Goal: Find contact information: Find contact information

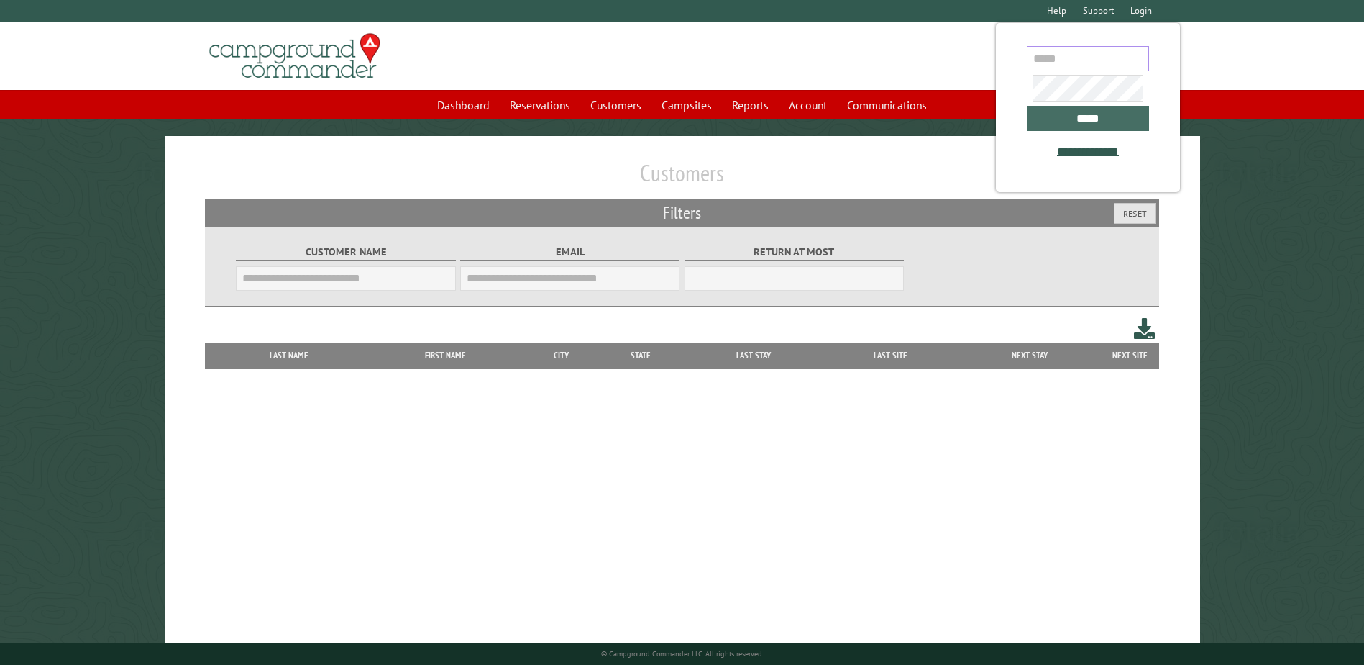
type input "**********"
click at [1106, 111] on input "*****" at bounding box center [1088, 118] width 122 height 25
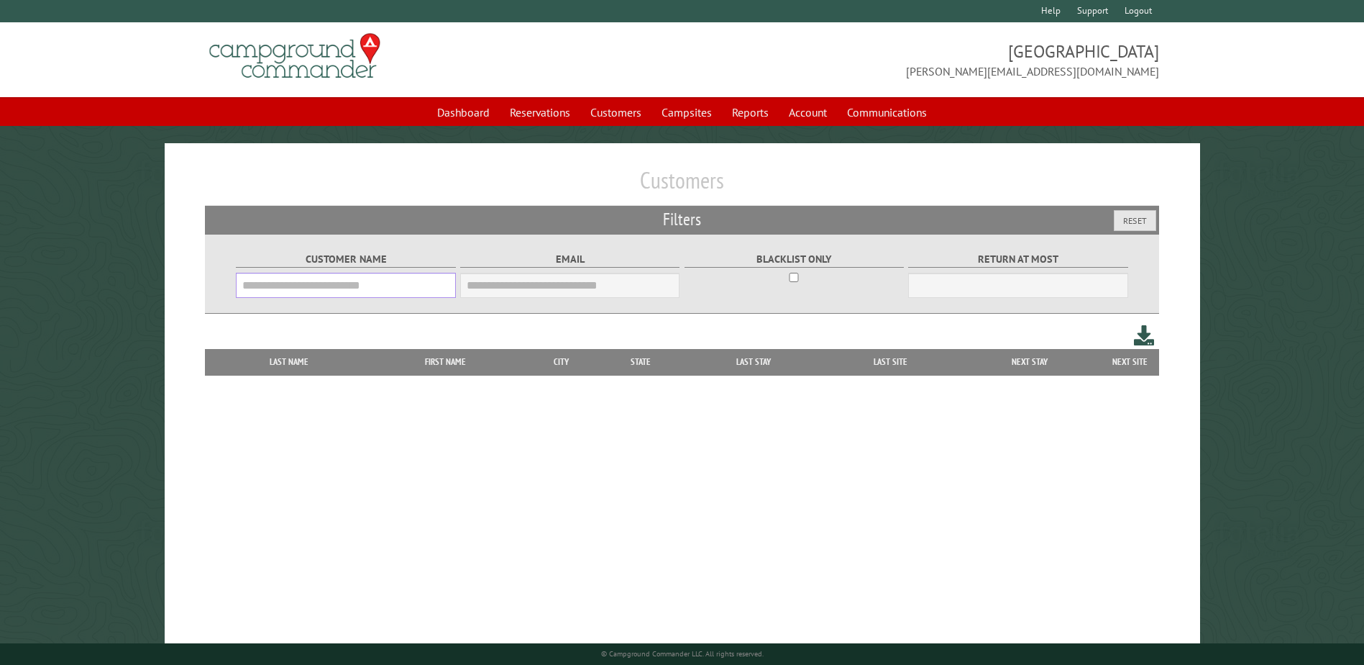
click at [317, 288] on input "Customer Name" at bounding box center [345, 285] width 219 height 25
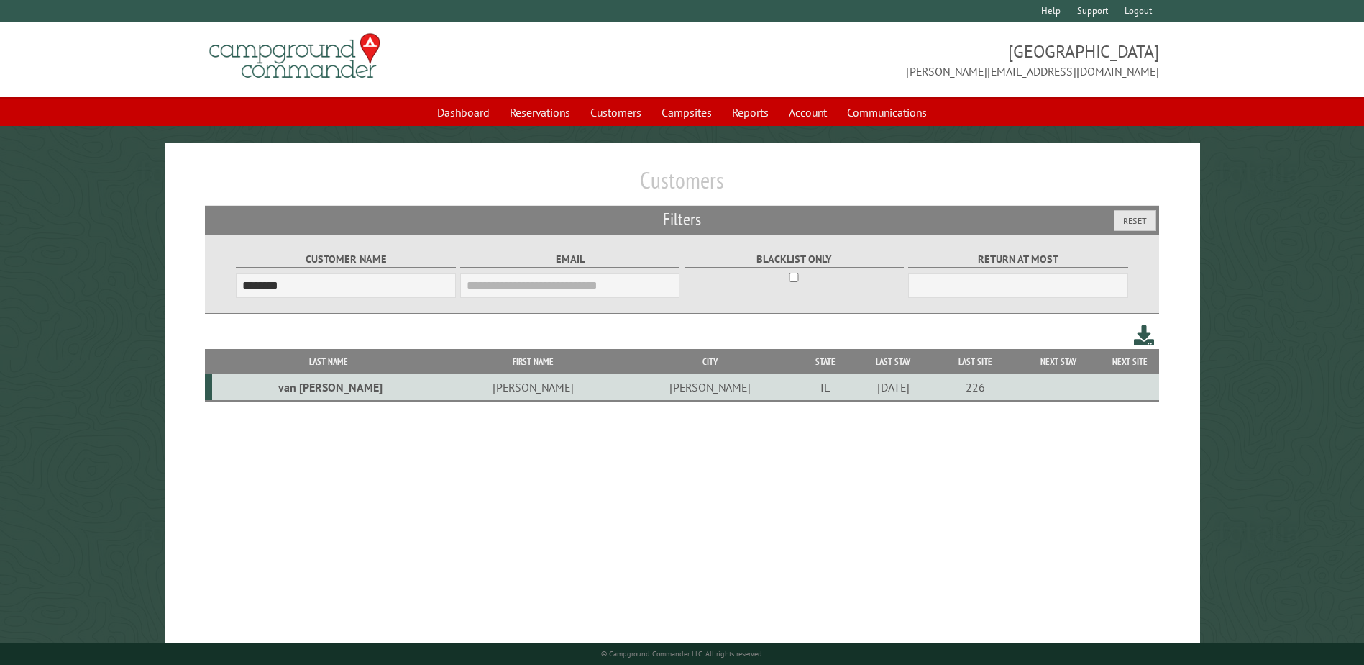
click at [452, 386] on td "[PERSON_NAME]" at bounding box center [533, 387] width 178 height 27
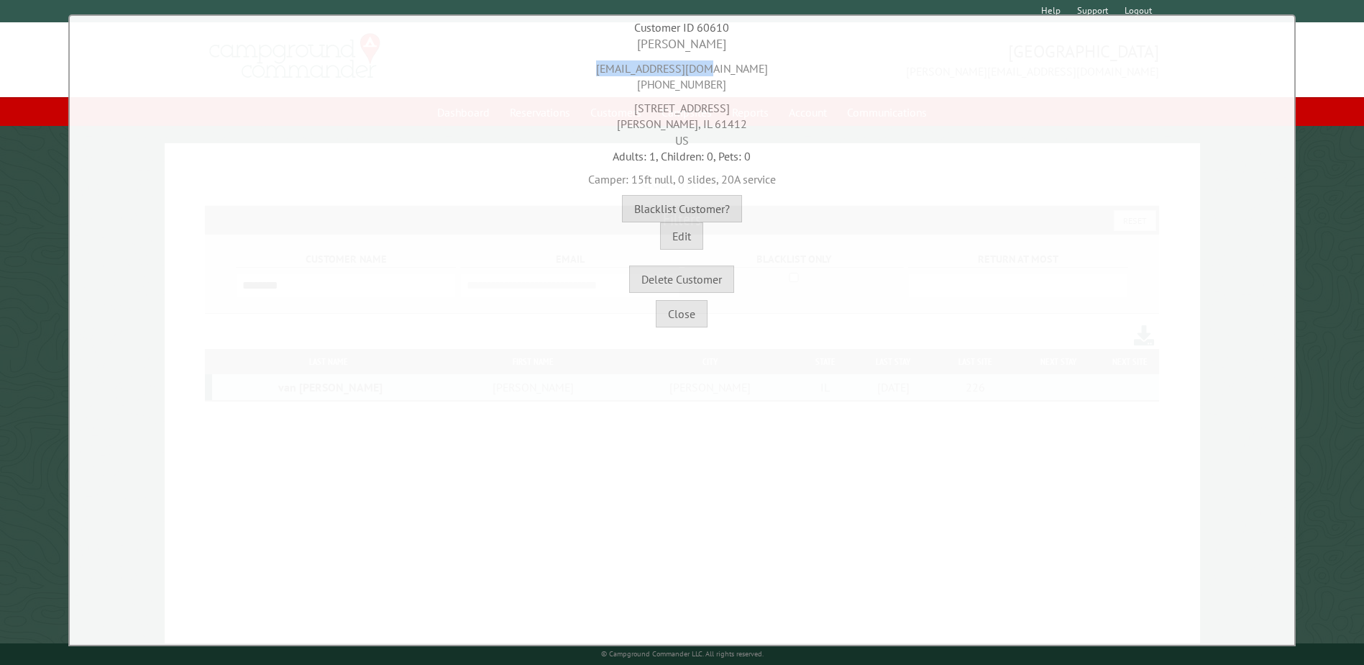
drag, startPoint x: 741, startPoint y: 65, endPoint x: 609, endPoint y: 67, distance: 131.6
click at [609, 67] on div "[EMAIL_ADDRESS][DOMAIN_NAME] [PHONE_NUMBER]" at bounding box center [682, 73] width 1218 height 40
copy div "[EMAIL_ADDRESS][DOMAIN_NAME]"
drag, startPoint x: 750, startPoint y: 85, endPoint x: 606, endPoint y: 88, distance: 143.9
click at [606, 88] on div "[EMAIL_ADDRESS][DOMAIN_NAME] [PHONE_NUMBER]" at bounding box center [682, 73] width 1218 height 40
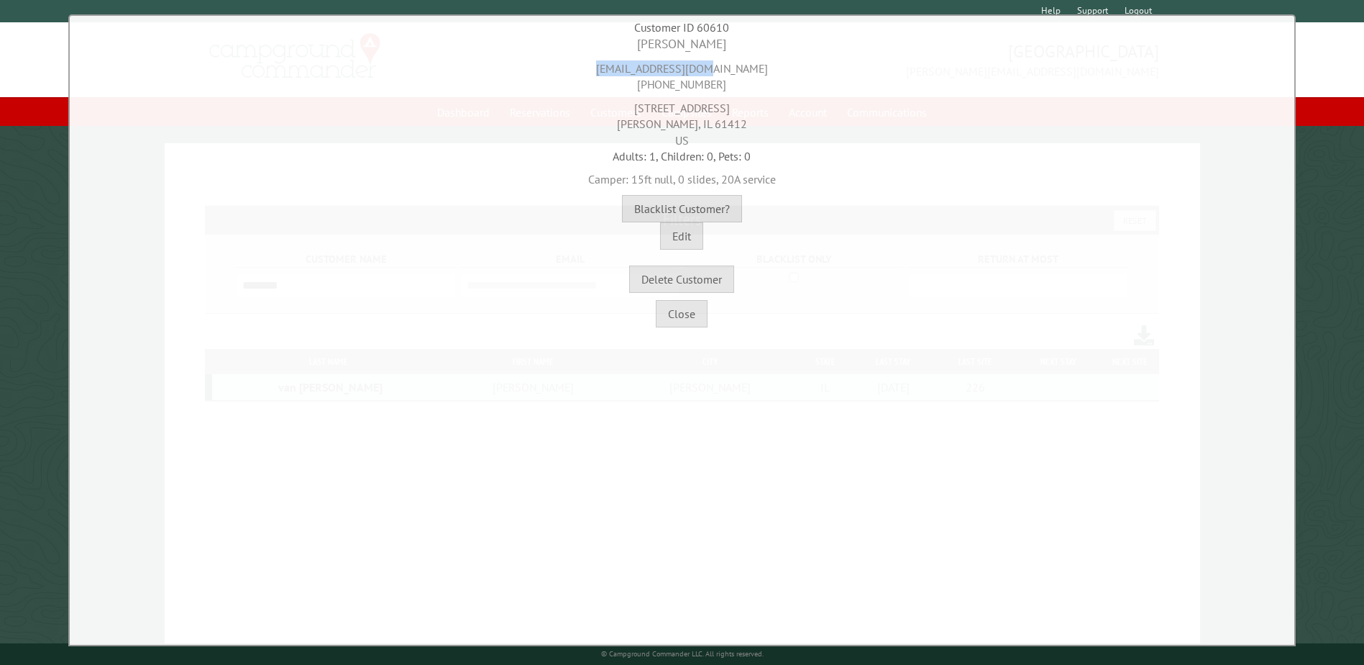
copy div "[PHONE_NUMBER]"
drag, startPoint x: 724, startPoint y: 109, endPoint x: 644, endPoint y: 106, distance: 79.9
click at [644, 106] on div "[STREET_ADDRESS]" at bounding box center [682, 120] width 1218 height 55
copy div "[STREET_ADDRESS]"
drag, startPoint x: 742, startPoint y: 119, endPoint x: 735, endPoint y: 125, distance: 9.2
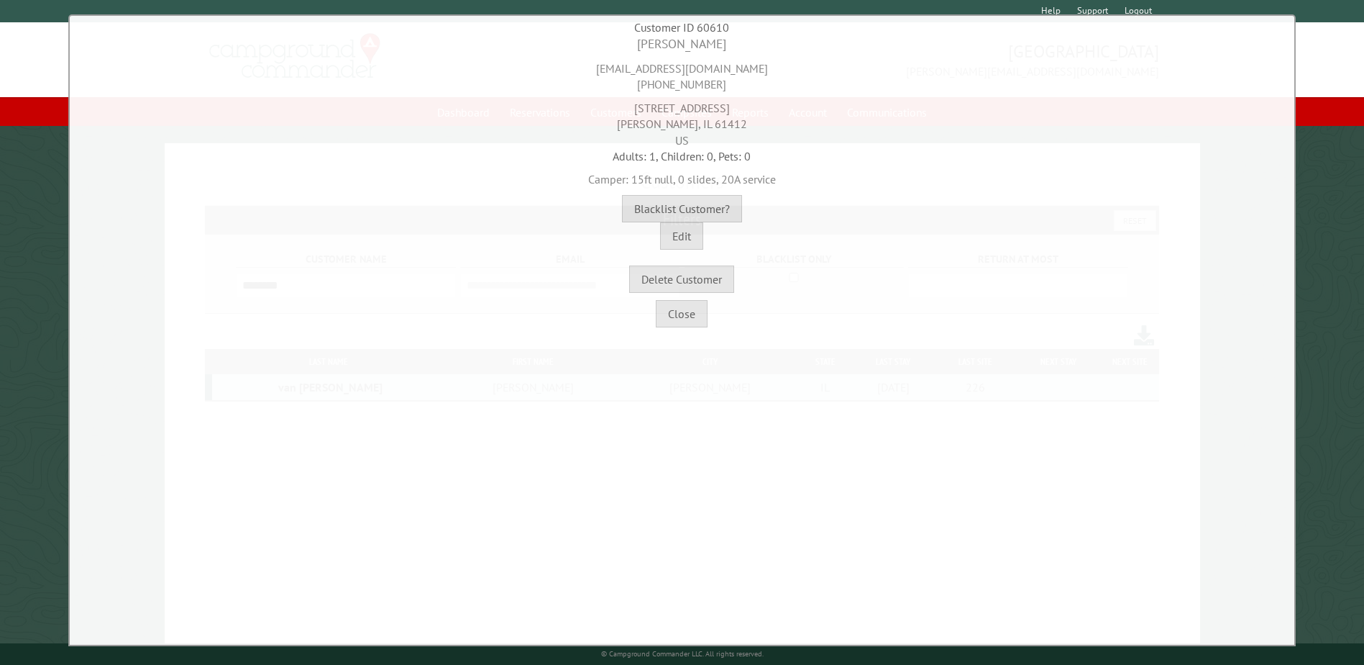
click at [738, 124] on div "[STREET_ADDRESS]" at bounding box center [682, 120] width 1218 height 55
drag, startPoint x: 643, startPoint y: 127, endPoint x: 674, endPoint y: 124, distance: 31.1
click at [674, 124] on div "[STREET_ADDRESS]" at bounding box center [682, 120] width 1218 height 55
copy div "[PERSON_NAME],"
drag, startPoint x: 729, startPoint y: 123, endPoint x: 689, endPoint y: 124, distance: 40.3
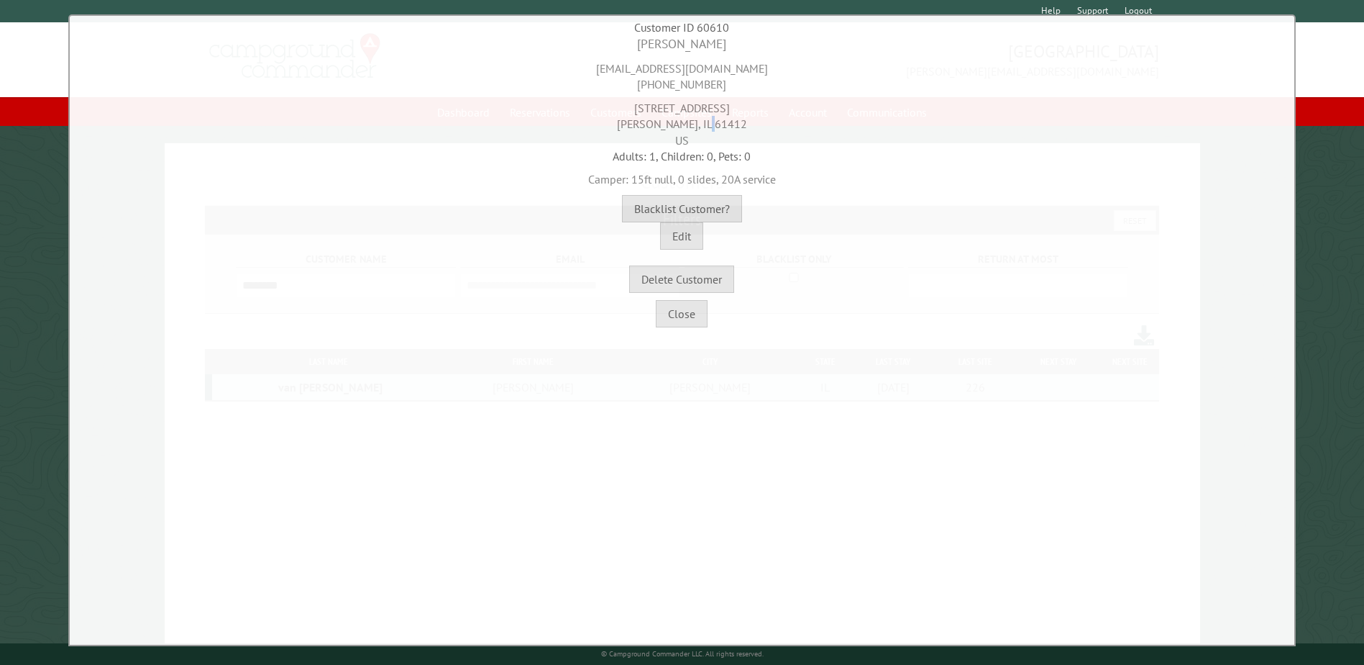
click at [689, 124] on div "[STREET_ADDRESS]" at bounding box center [682, 120] width 1218 height 55
copy div "61412"
click at [699, 309] on button "Close" at bounding box center [682, 313] width 52 height 27
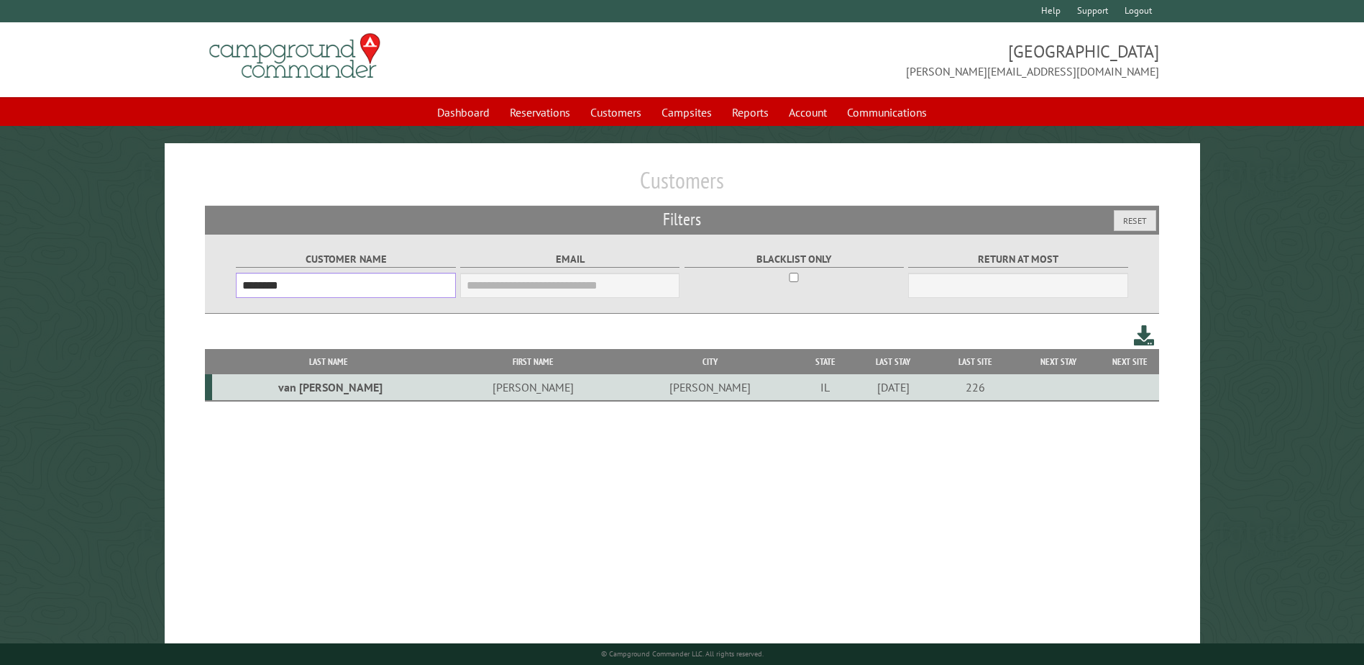
click at [388, 283] on input "********" at bounding box center [345, 285] width 219 height 25
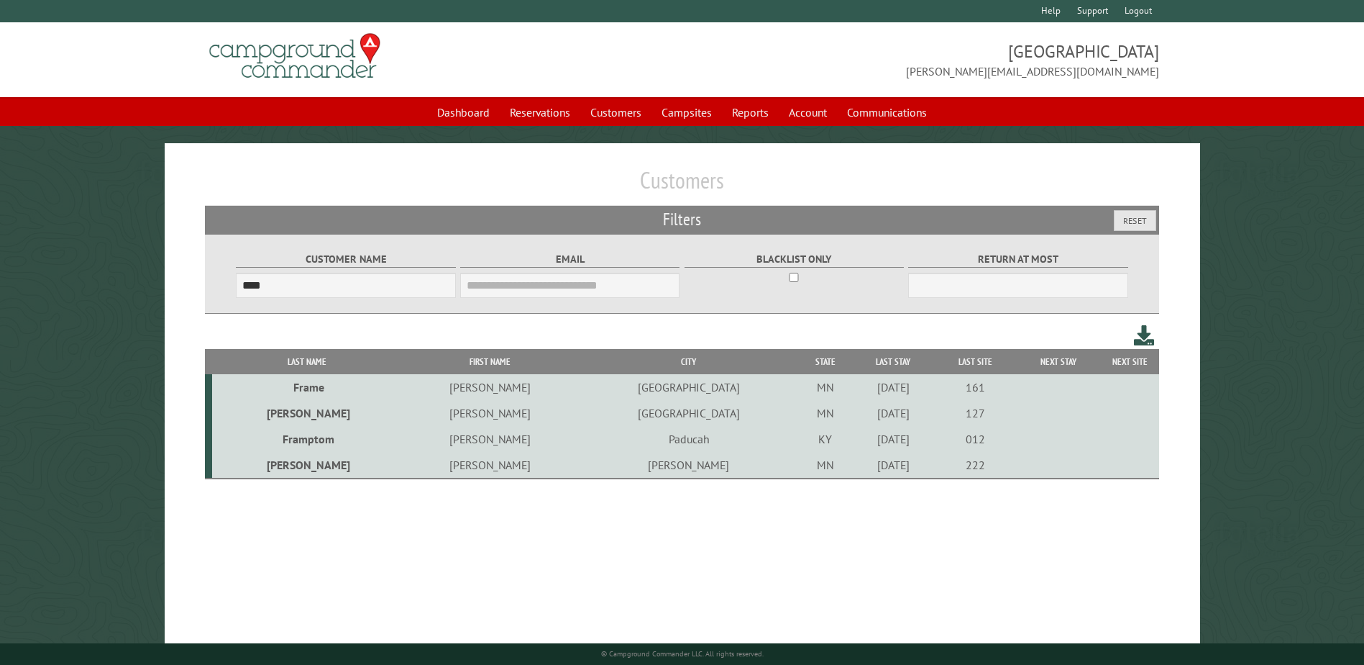
click at [401, 468] on td "[PERSON_NAME]" at bounding box center [490, 465] width 178 height 27
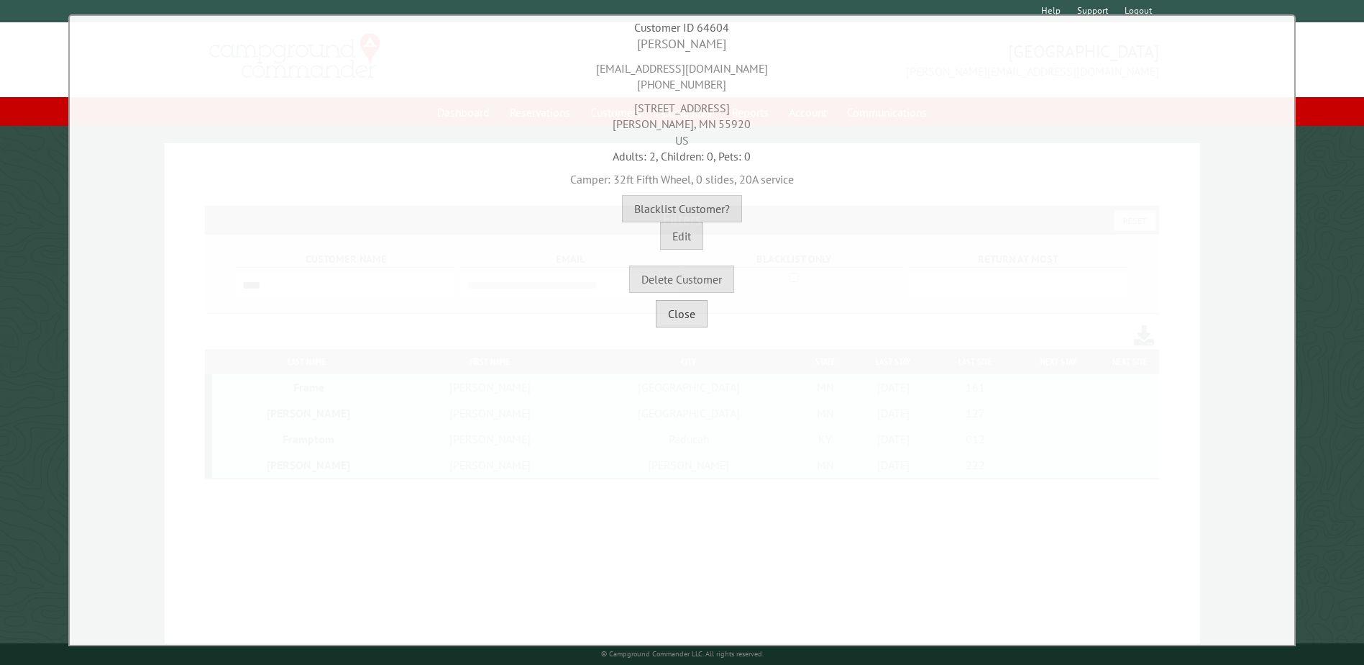
click at [694, 316] on button "Close" at bounding box center [682, 313] width 52 height 27
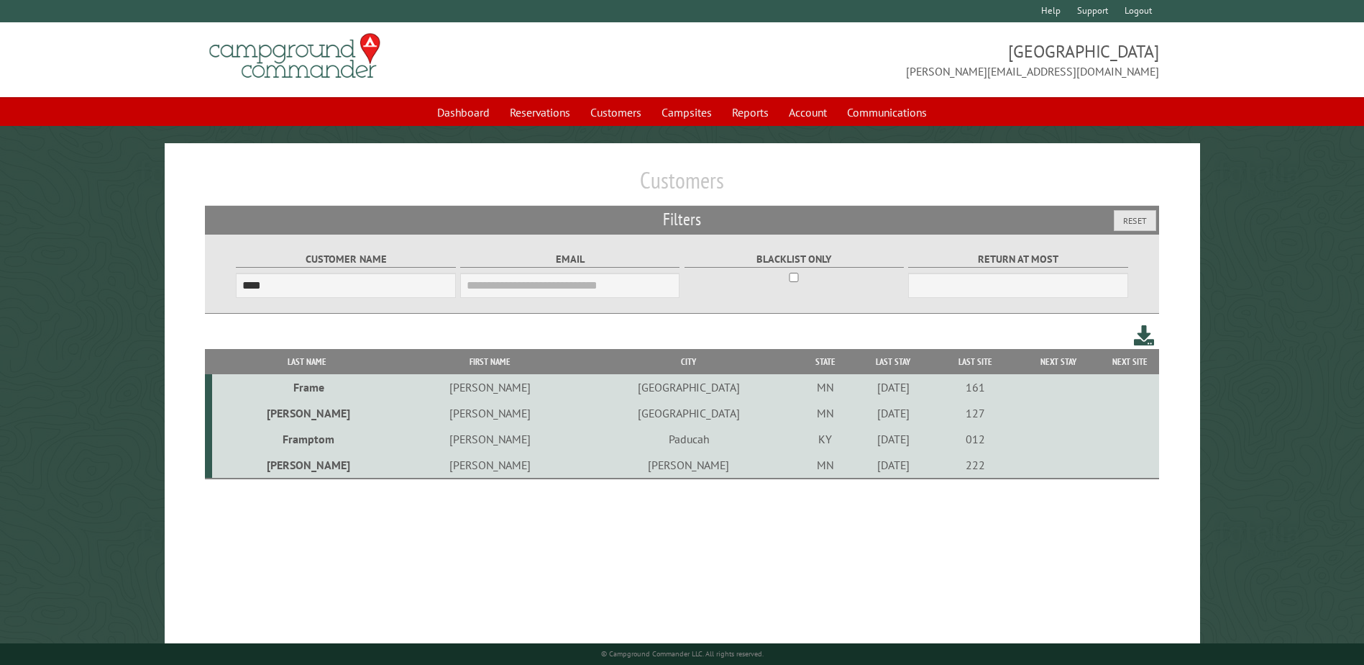
click at [936, 471] on td "222" at bounding box center [975, 465] width 81 height 27
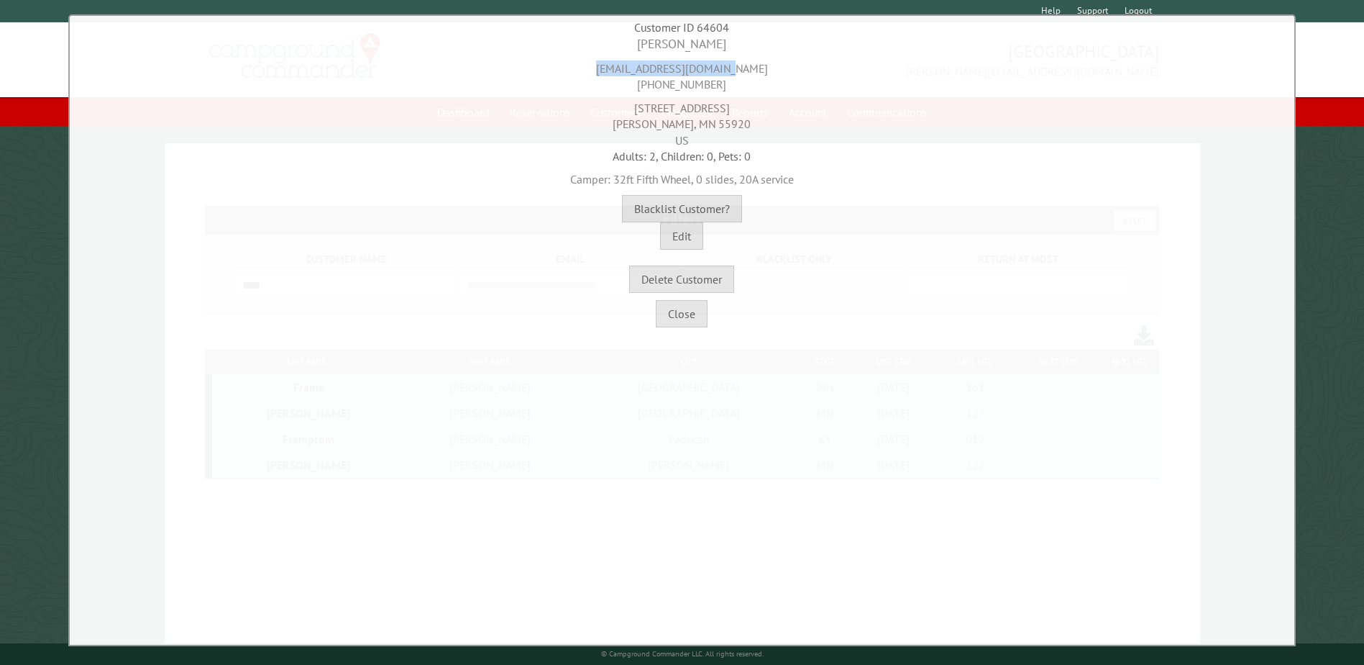
drag, startPoint x: 761, startPoint y: 68, endPoint x: 615, endPoint y: 73, distance: 146.1
click at [615, 73] on div "[EMAIL_ADDRESS][DOMAIN_NAME] [PHONE_NUMBER]" at bounding box center [682, 73] width 1218 height 40
copy div "[EMAIL_ADDRESS][DOMAIN_NAME]"
click at [695, 307] on button "Close" at bounding box center [682, 313] width 52 height 27
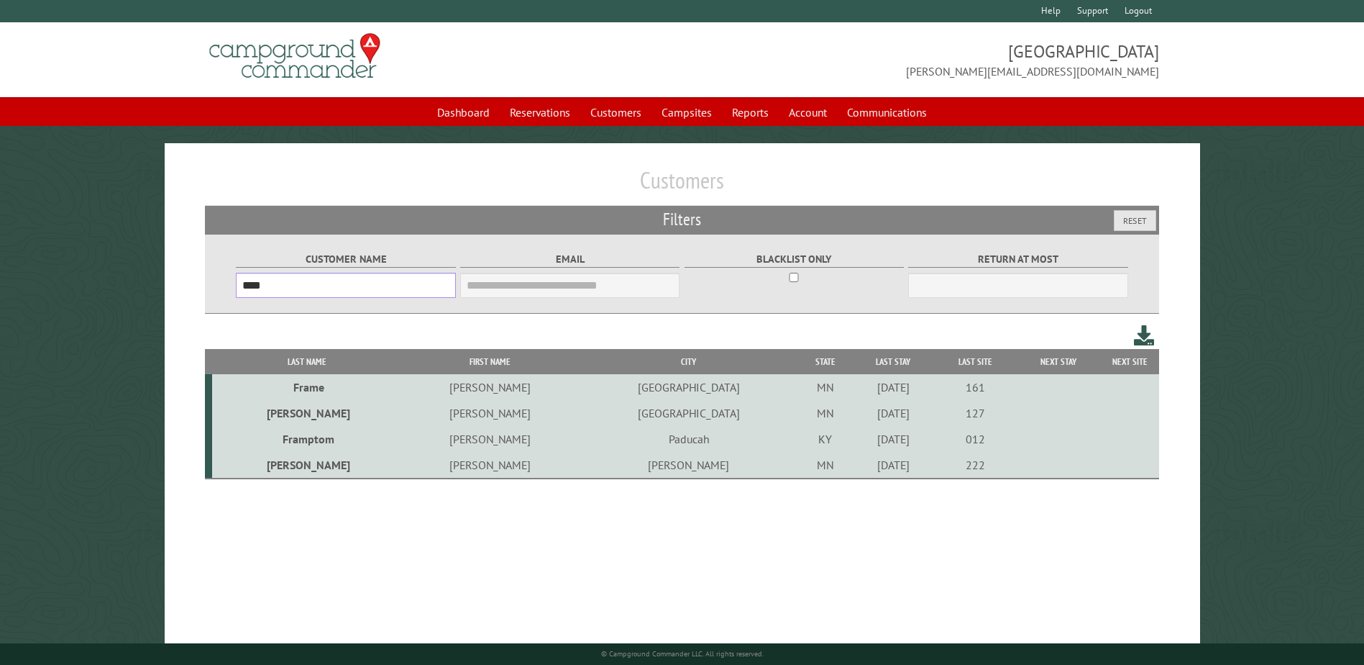
click at [363, 288] on input "****" at bounding box center [345, 285] width 219 height 25
click at [363, 289] on input "****" at bounding box center [345, 285] width 219 height 25
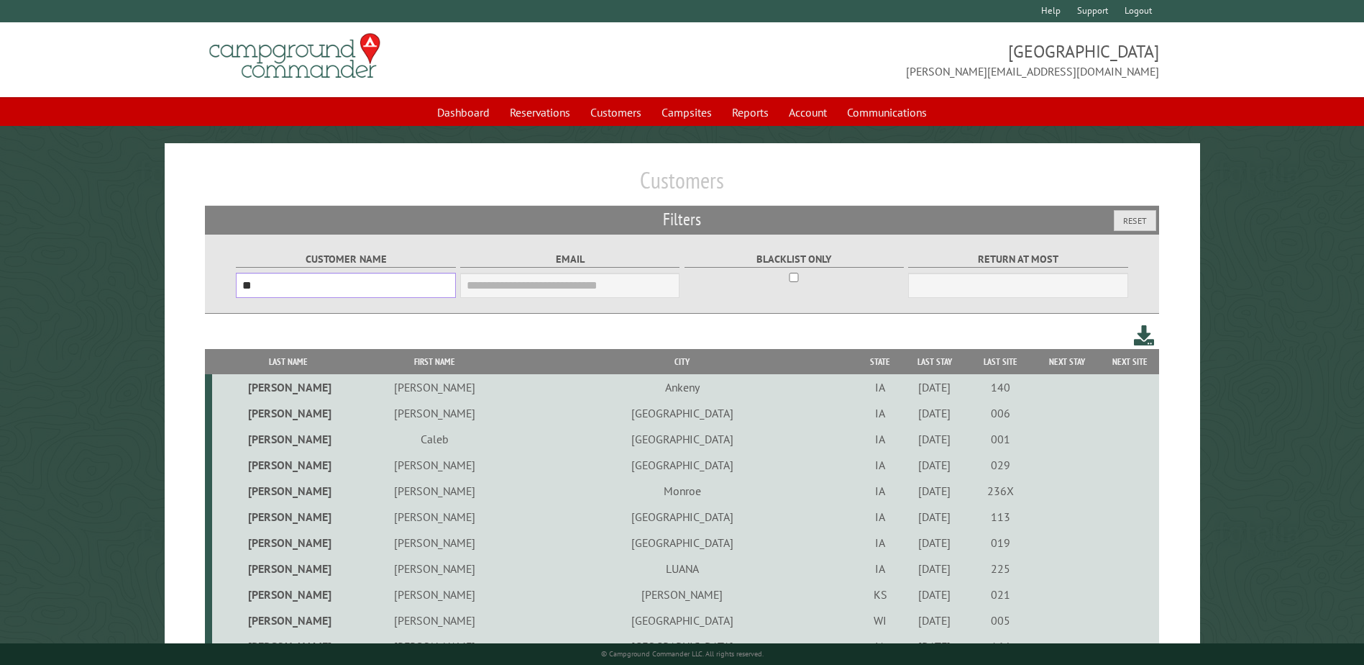
type input "*"
click at [412, 362] on th "First Name" at bounding box center [435, 361] width 142 height 25
click at [367, 273] on input "*****" at bounding box center [345, 285] width 219 height 25
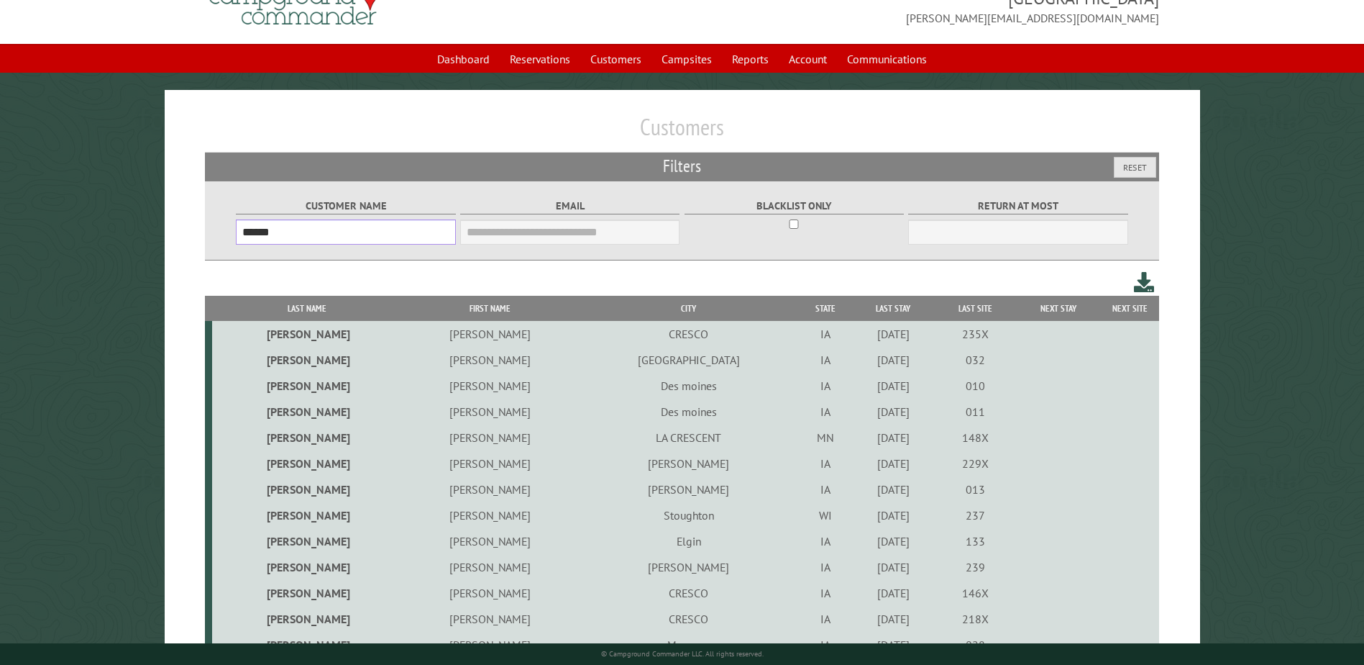
scroll to position [216, 0]
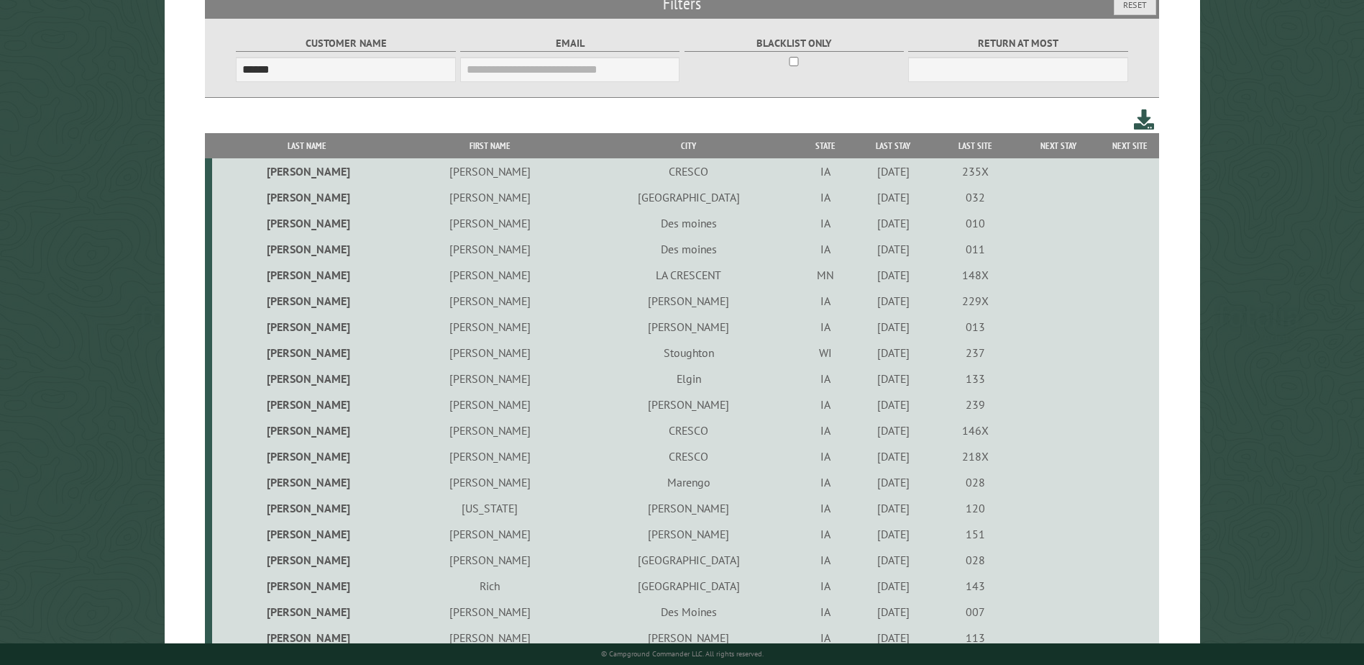
click at [401, 142] on th "First Name" at bounding box center [490, 145] width 178 height 25
click at [255, 143] on th "Last Name" at bounding box center [306, 145] width 189 height 25
click at [401, 142] on th "First Name" at bounding box center [490, 145] width 178 height 25
click at [319, 65] on input "******" at bounding box center [345, 69] width 219 height 25
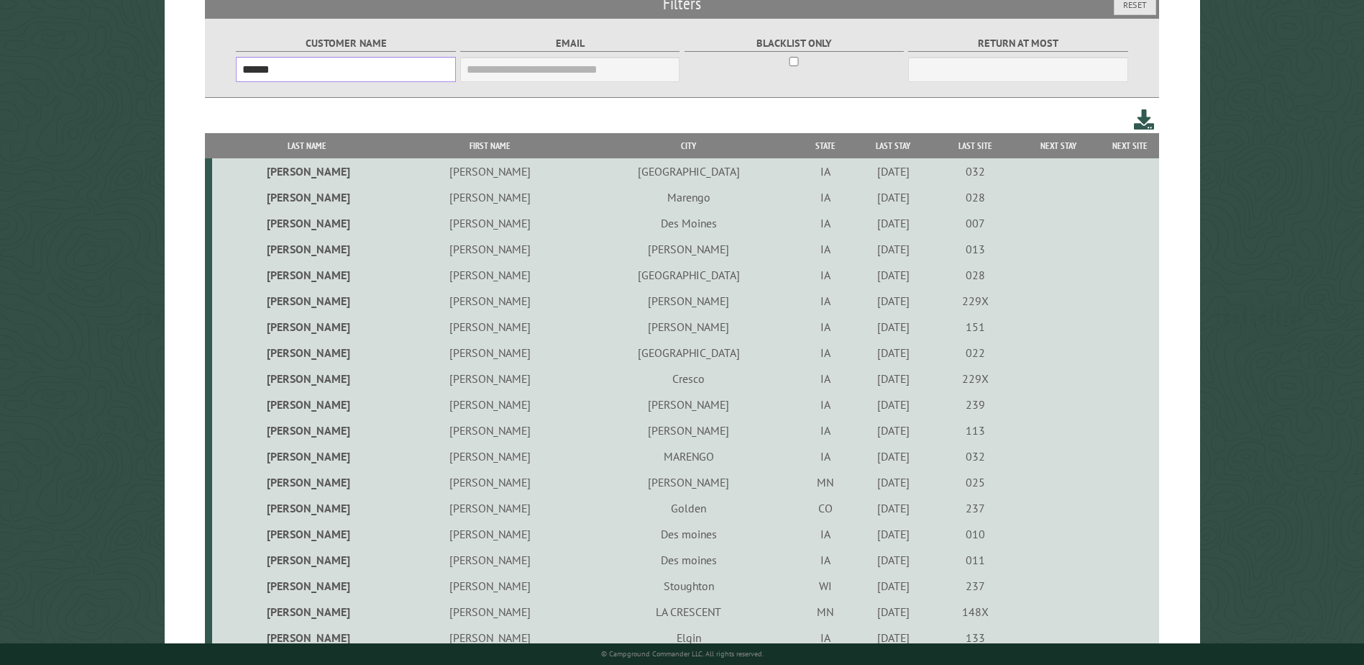
click at [319, 64] on input "******" at bounding box center [345, 69] width 219 height 25
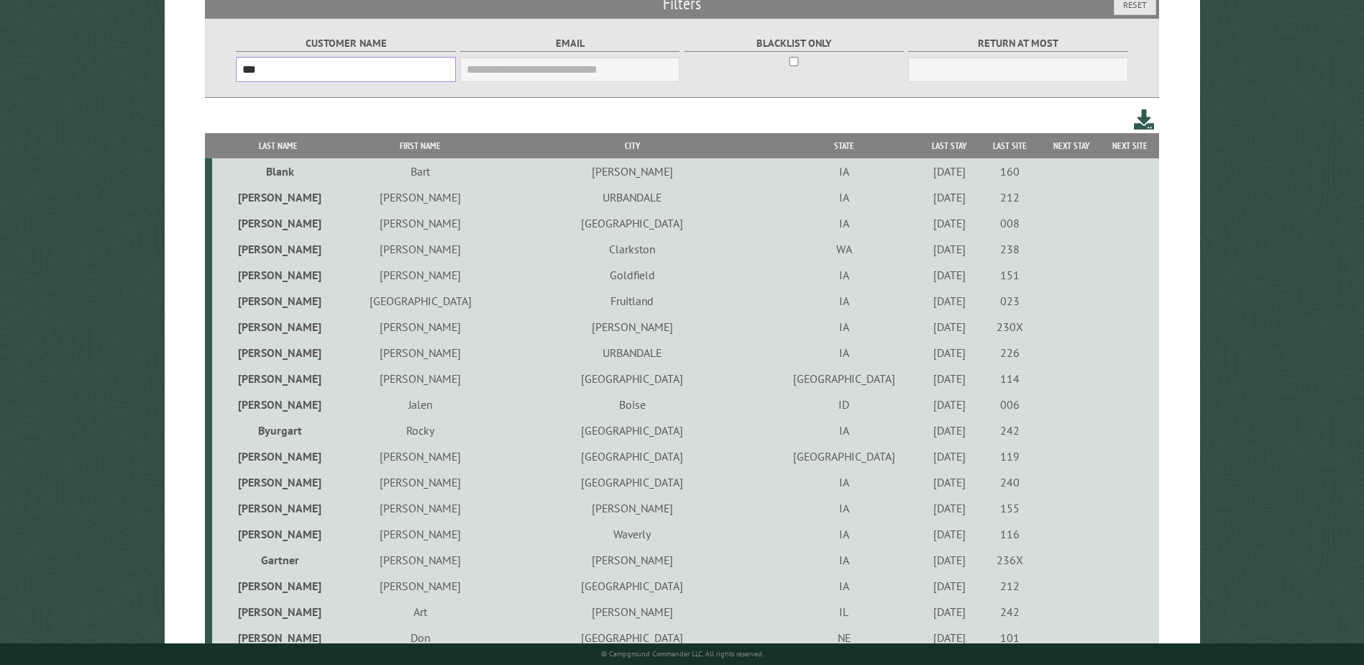
type input "***"
click at [447, 145] on th "First Name" at bounding box center [420, 145] width 153 height 25
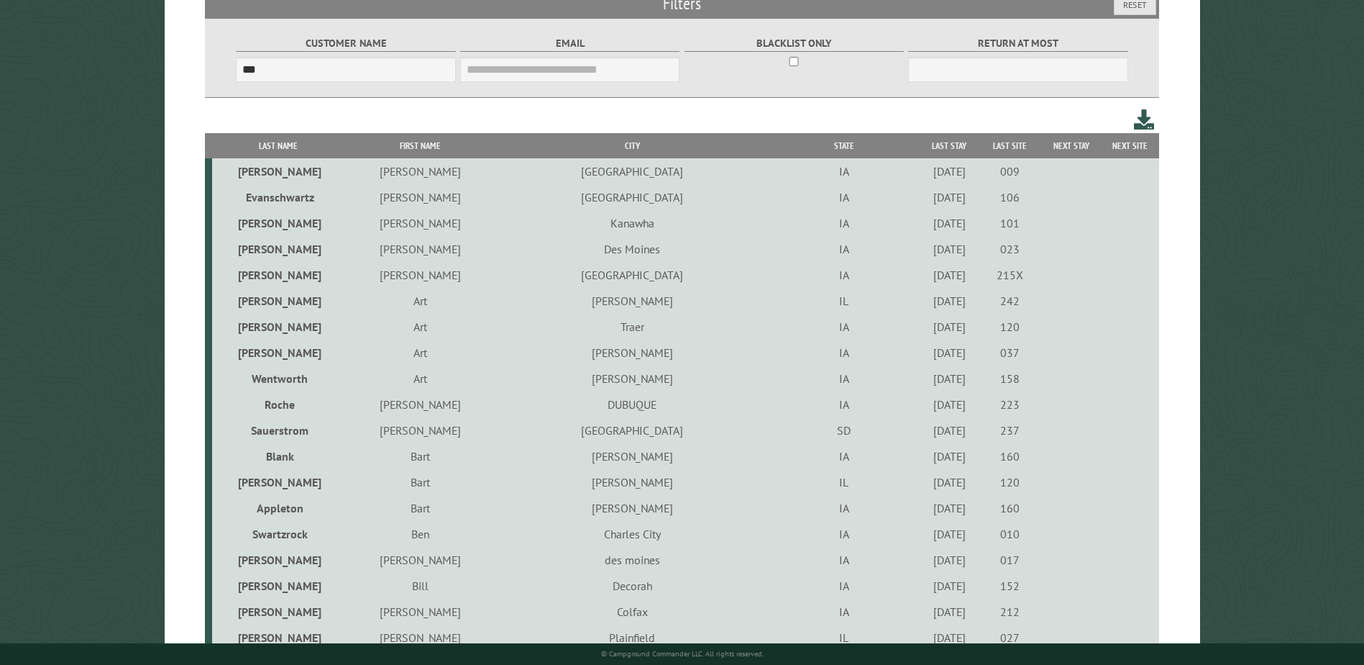
click at [447, 353] on td "Art" at bounding box center [420, 352] width 153 height 26
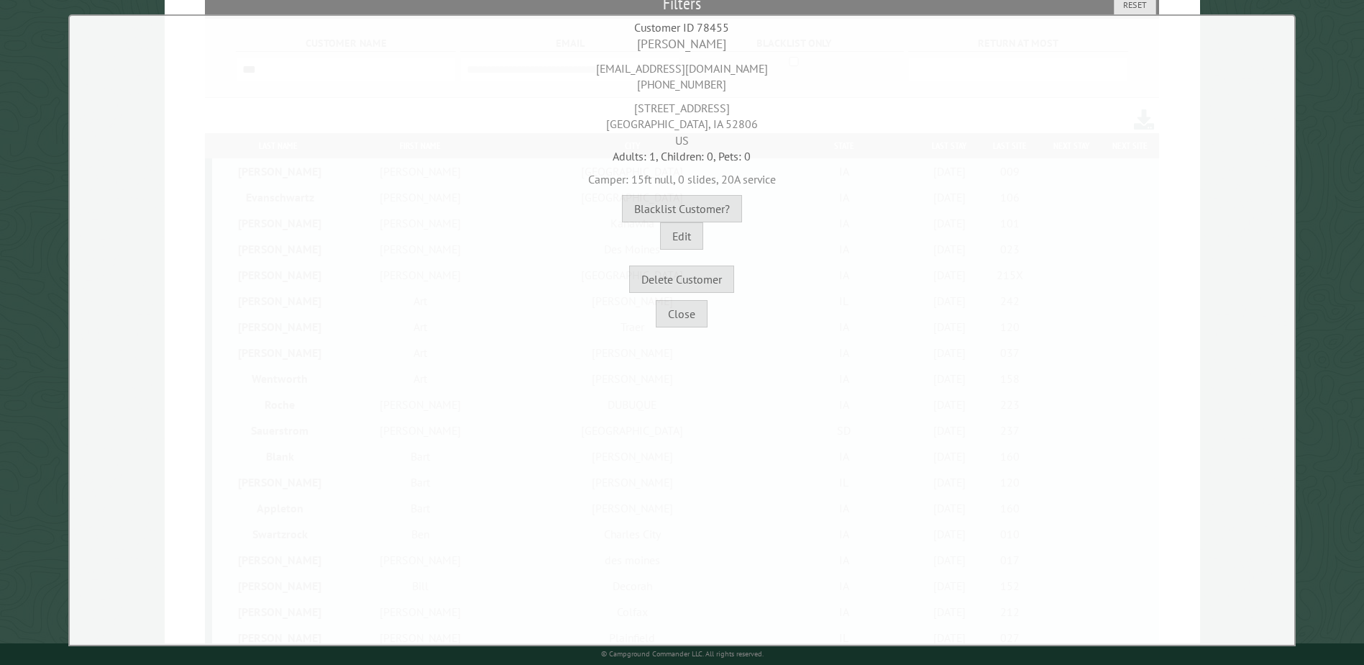
click at [680, 62] on div "[EMAIL_ADDRESS][DOMAIN_NAME] [PHONE_NUMBER]" at bounding box center [682, 73] width 1218 height 40
click at [678, 64] on div "[EMAIL_ADDRESS][DOMAIN_NAME] [PHONE_NUMBER]" at bounding box center [682, 73] width 1218 height 40
copy div "[EMAIL_ADDRESS][DOMAIN_NAME]"
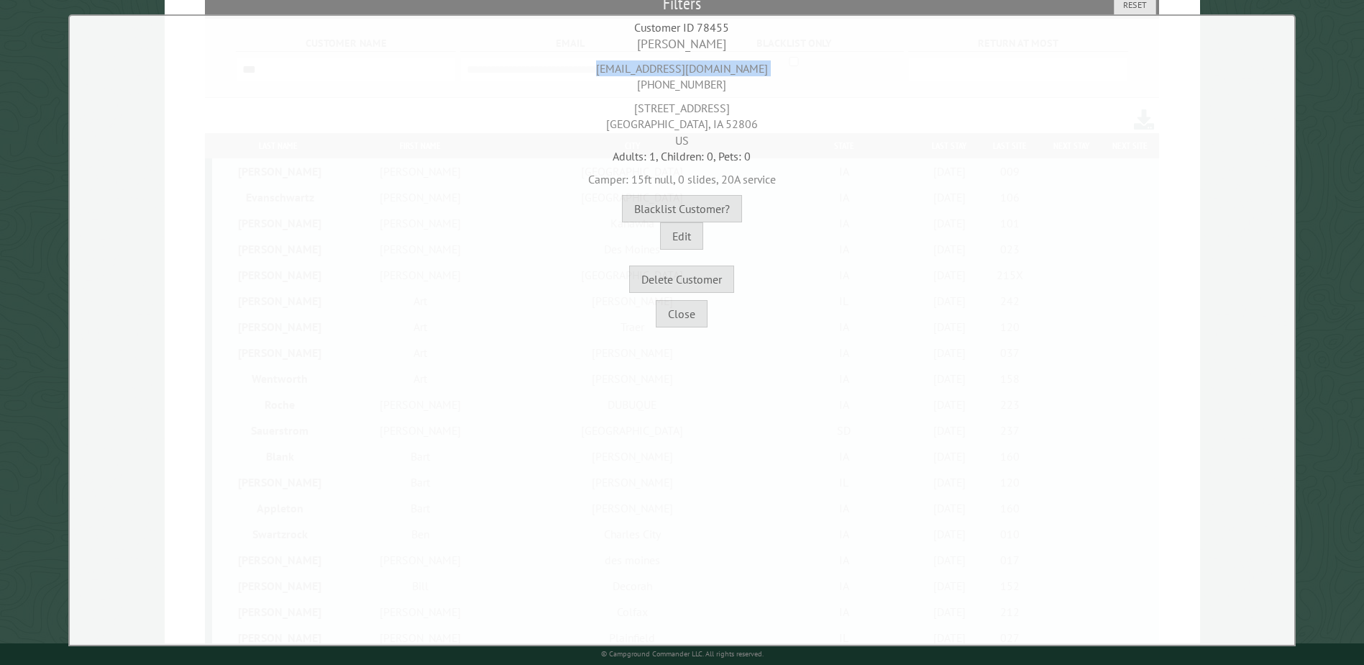
drag, startPoint x: 629, startPoint y: 105, endPoint x: 743, endPoint y: 104, distance: 113.6
click at [743, 104] on div "[STREET_ADDRESS]" at bounding box center [682, 120] width 1218 height 55
copy div "[STREET_ADDRESS]"
drag, startPoint x: 627, startPoint y: 124, endPoint x: 685, endPoint y: 124, distance: 58.3
click at [685, 124] on div "[STREET_ADDRESS]" at bounding box center [682, 120] width 1218 height 55
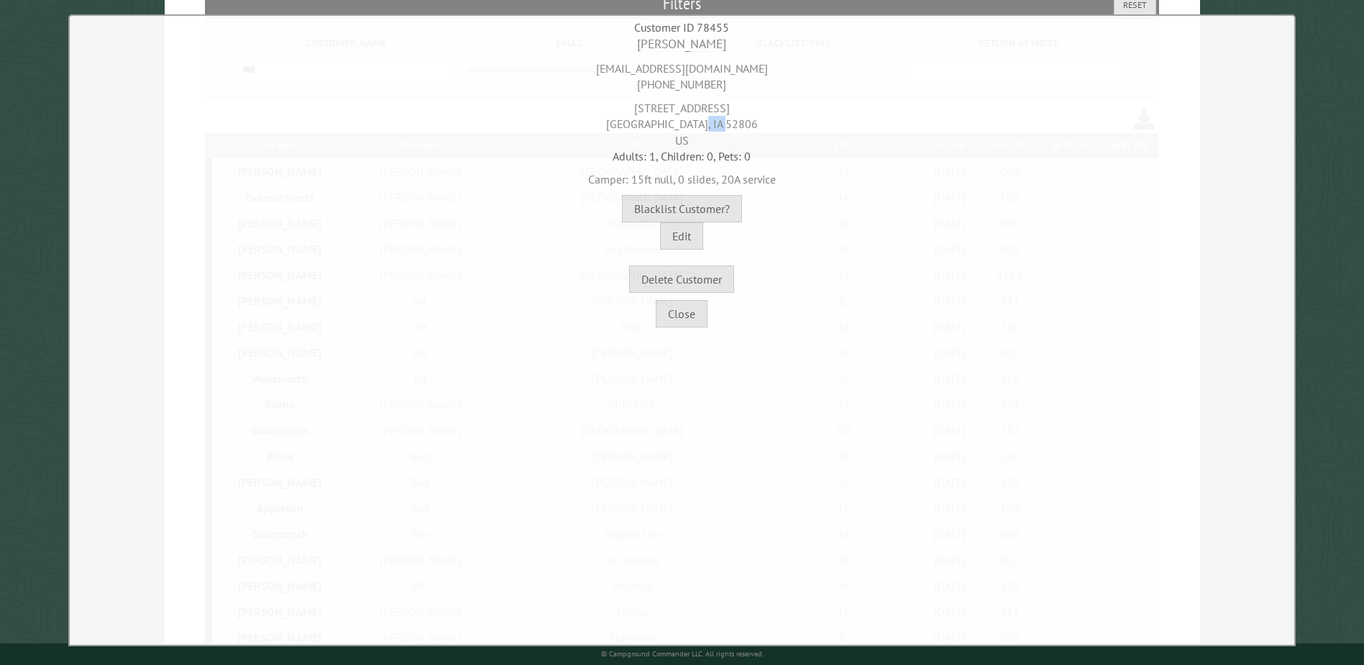
copy div "[PERSON_NAME]"
drag, startPoint x: 730, startPoint y: 122, endPoint x: 705, endPoint y: 123, distance: 25.2
click at [705, 123] on div "[STREET_ADDRESS]" at bounding box center [682, 120] width 1218 height 55
copy div "52806"
